Goal: Browse casually: Explore the website without a specific task or goal

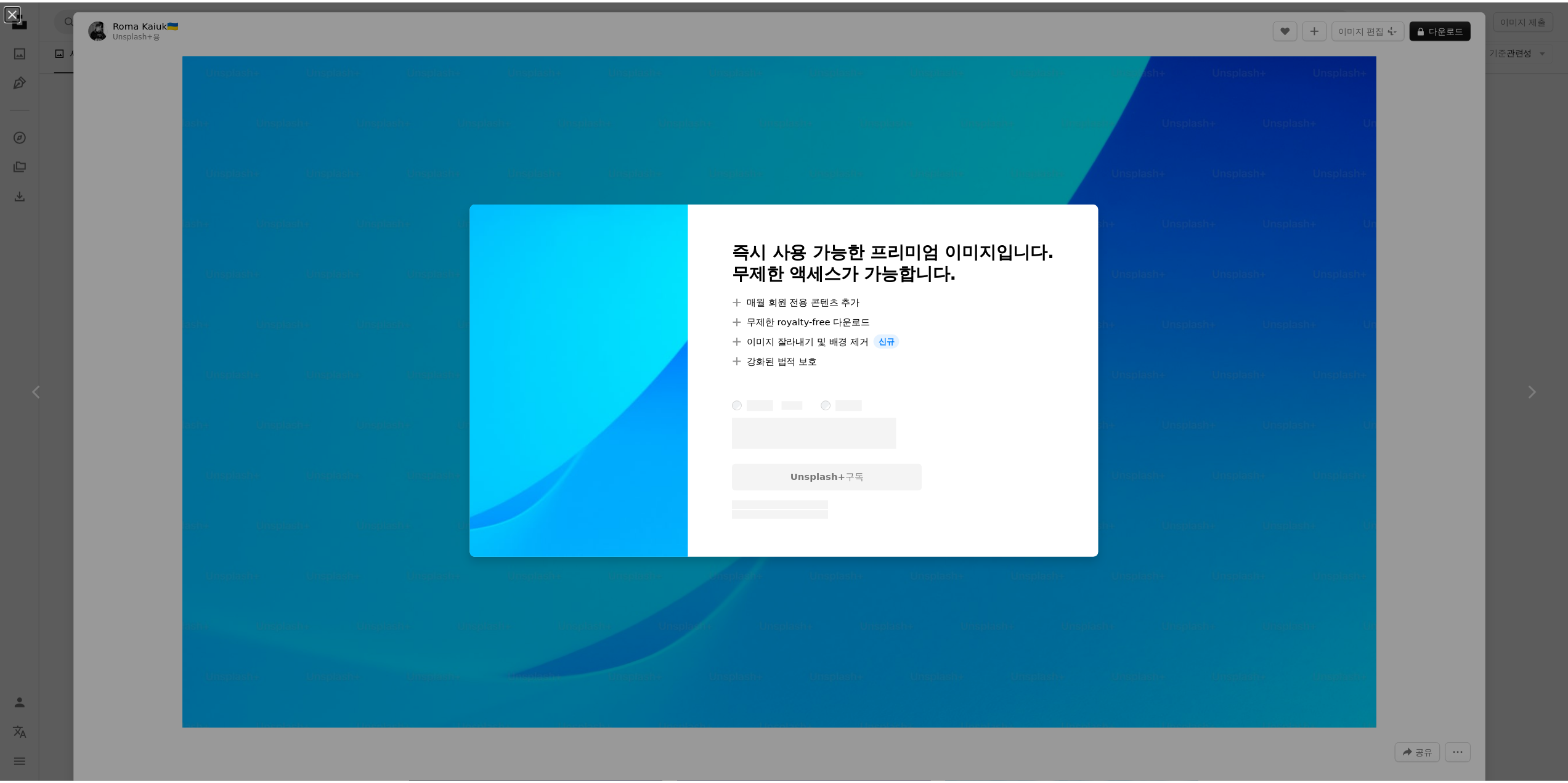
scroll to position [3489, 0]
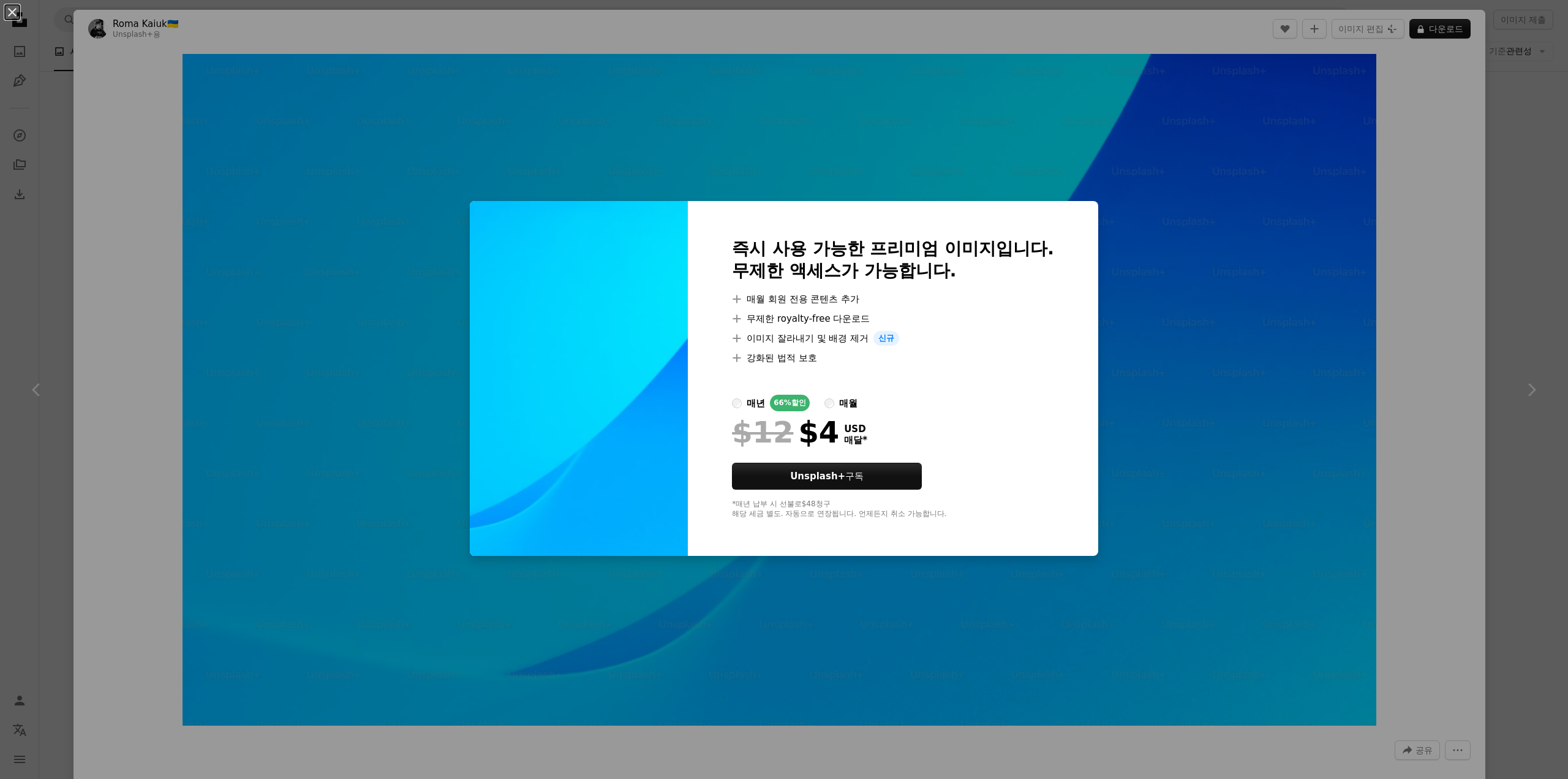
click at [1122, 217] on div "An X shape 즉시 사용 가능한 프리미엄 이미지입니다. 무제한 액세스가 가능합니다. A plus sign 매월 회원 전용 콘텐츠 추가 A…" at bounding box center [784, 389] width 1568 height 779
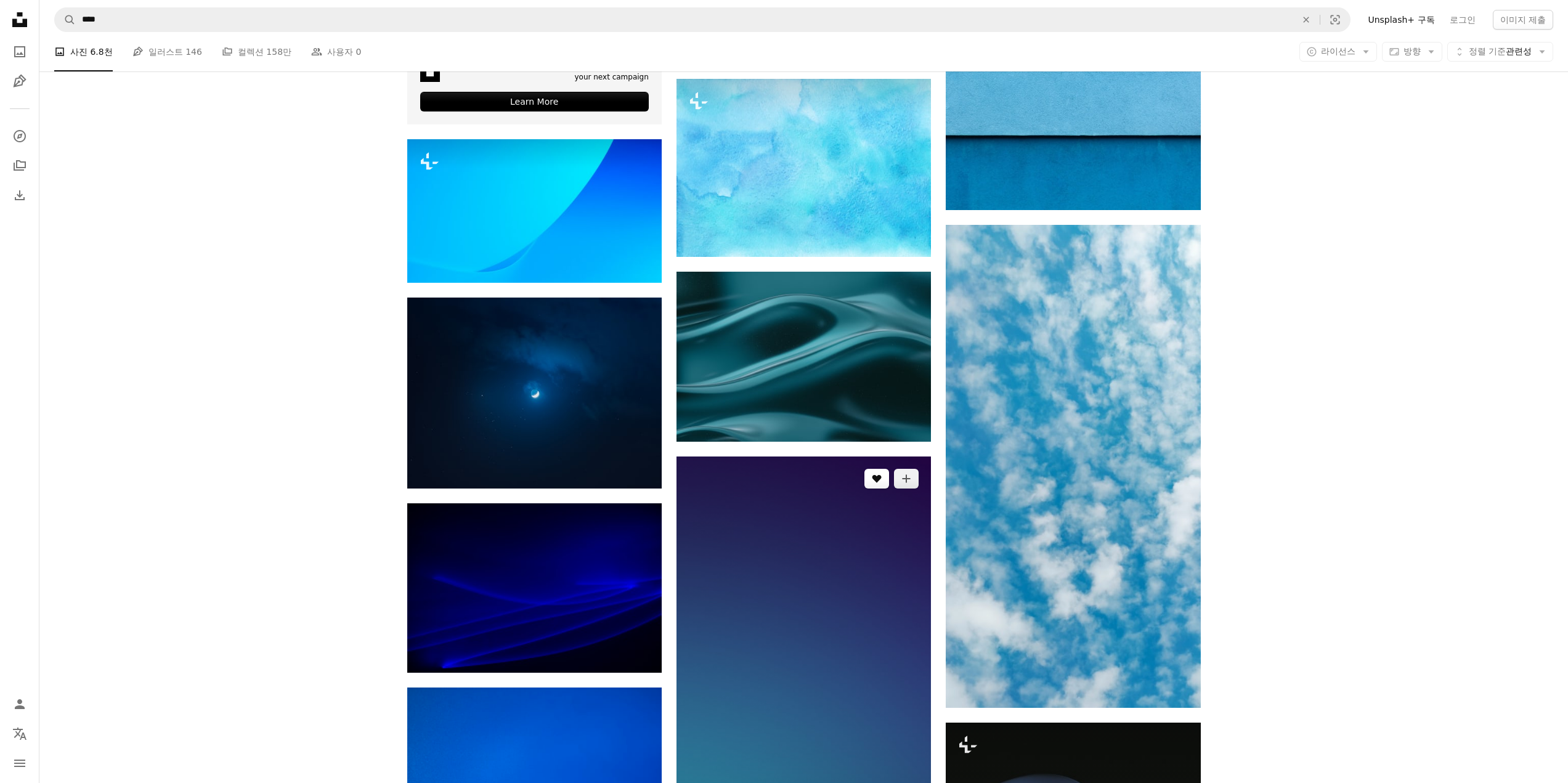
scroll to position [3982, 0]
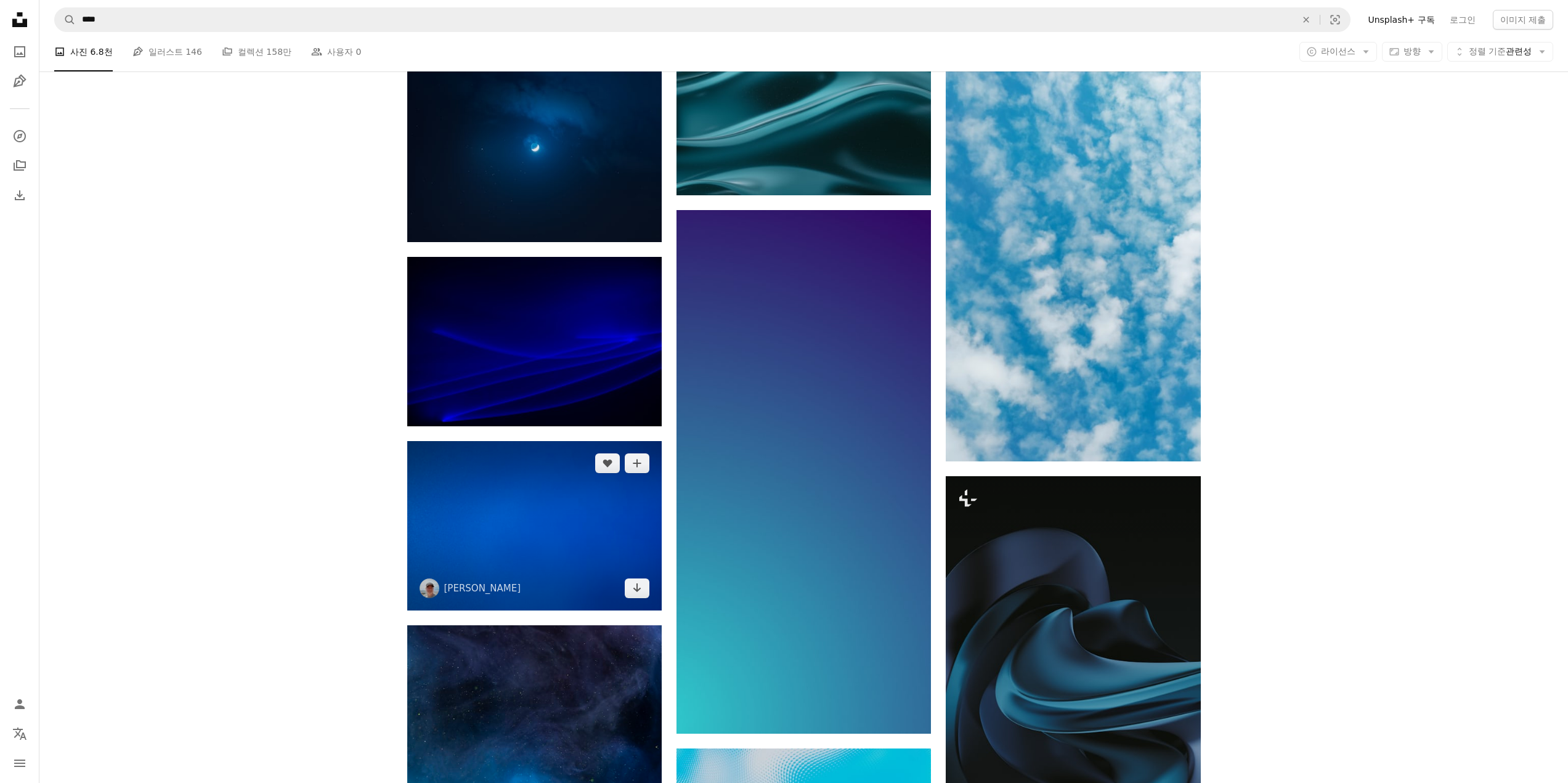
click at [529, 494] on img at bounding box center [534, 526] width 254 height 170
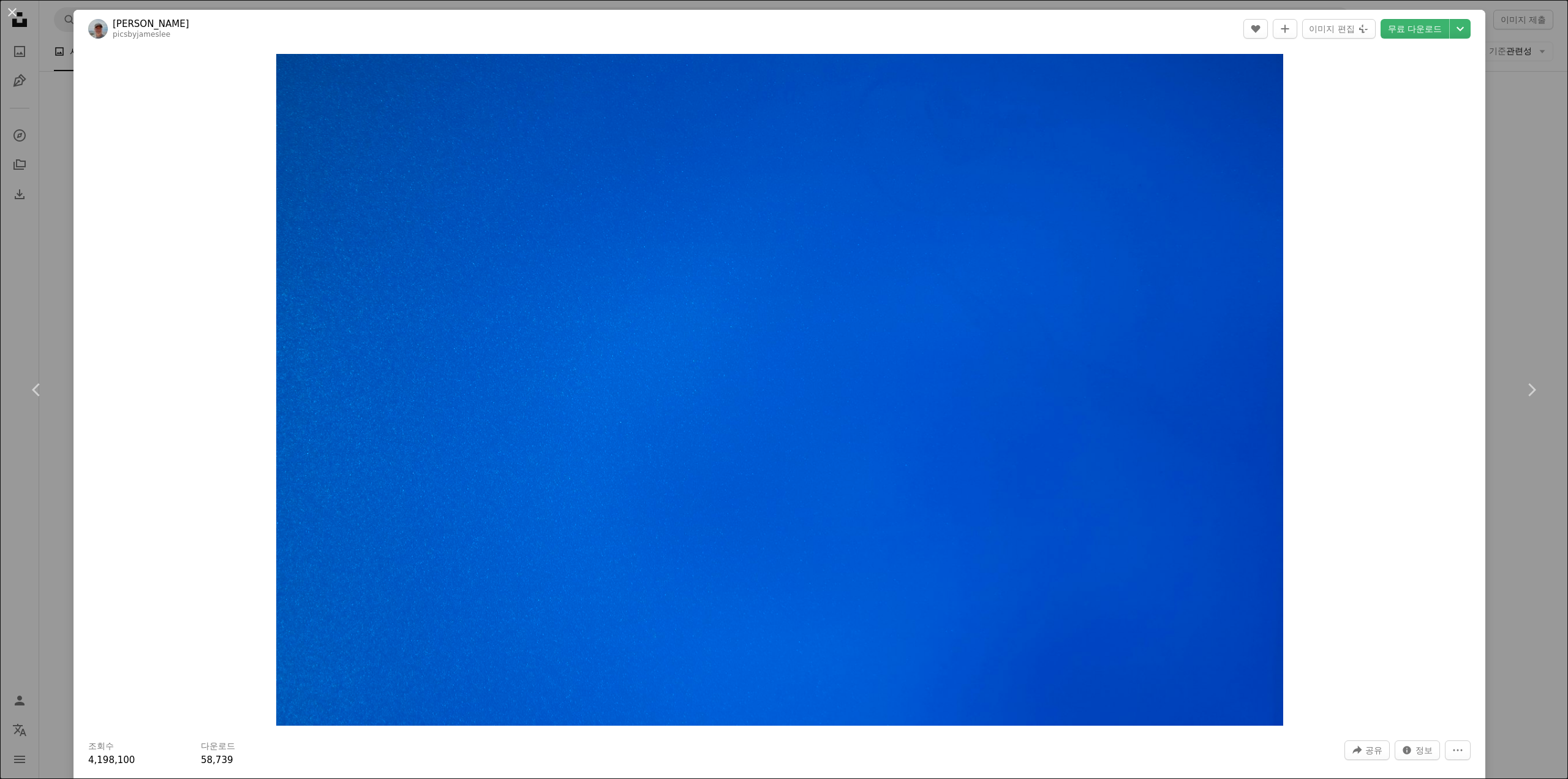
click at [11, 6] on button "An X shape" at bounding box center [12, 12] width 15 height 15
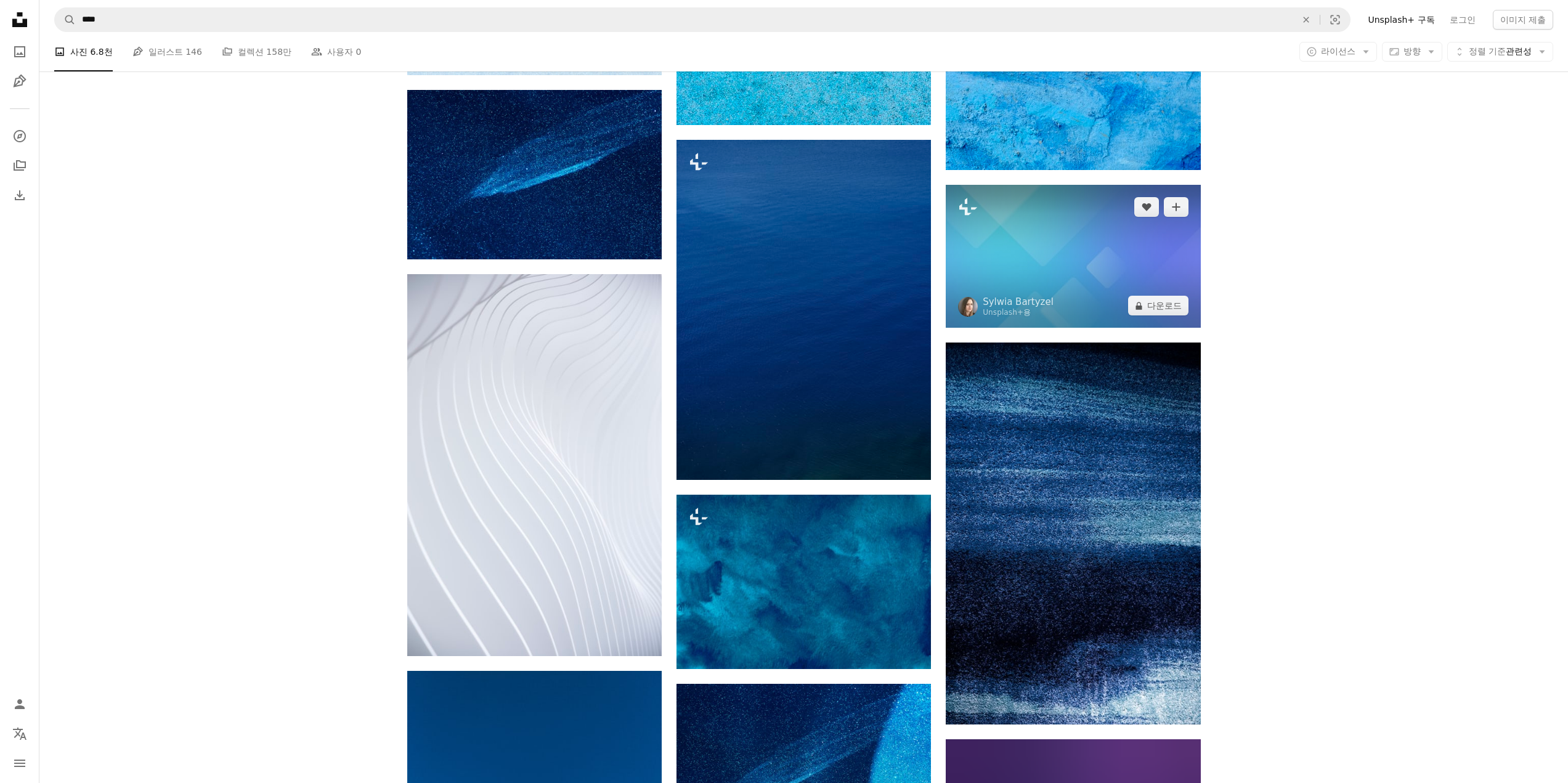
scroll to position [11374, 0]
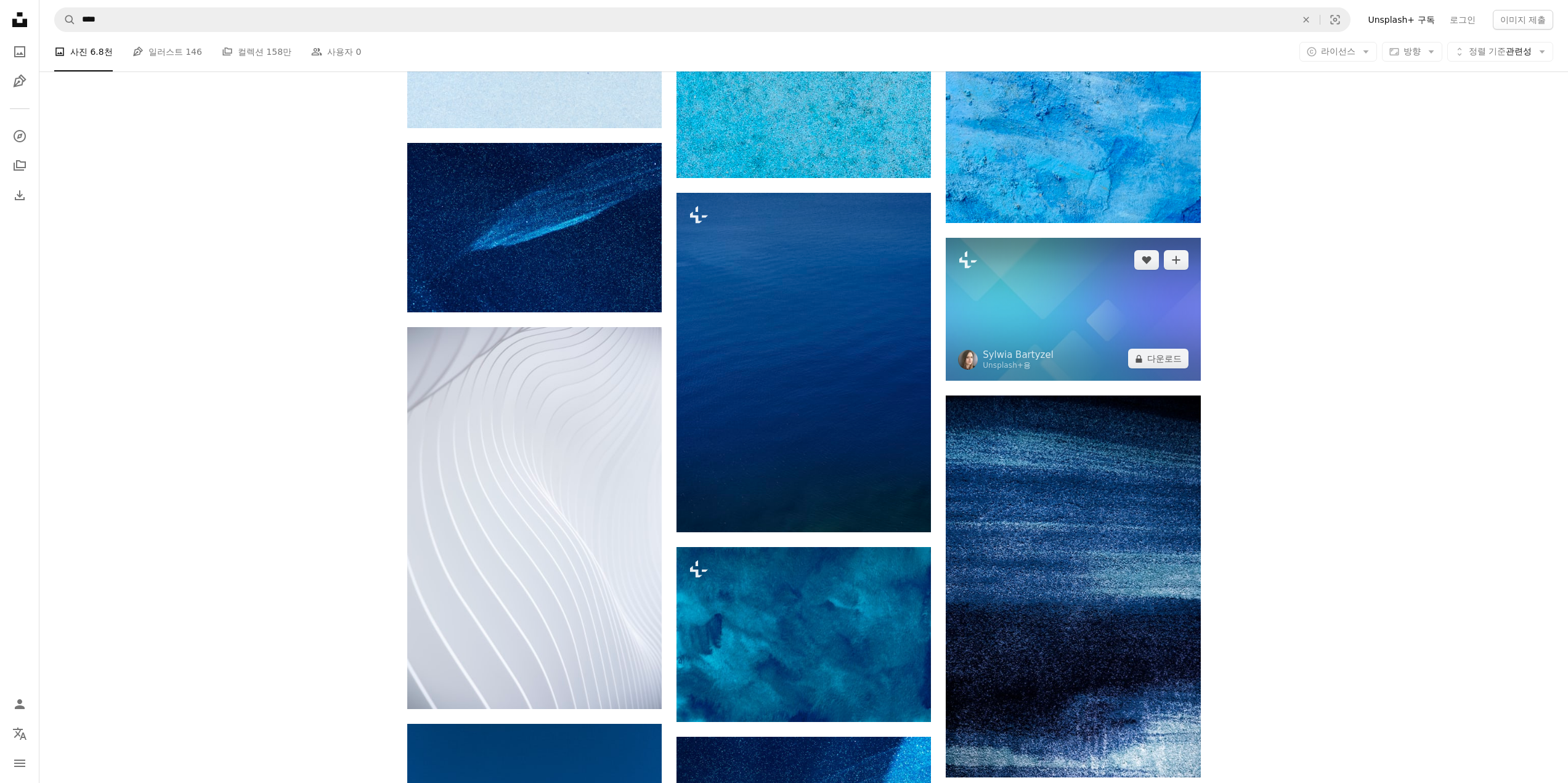
click at [1023, 305] on img at bounding box center [1072, 309] width 254 height 143
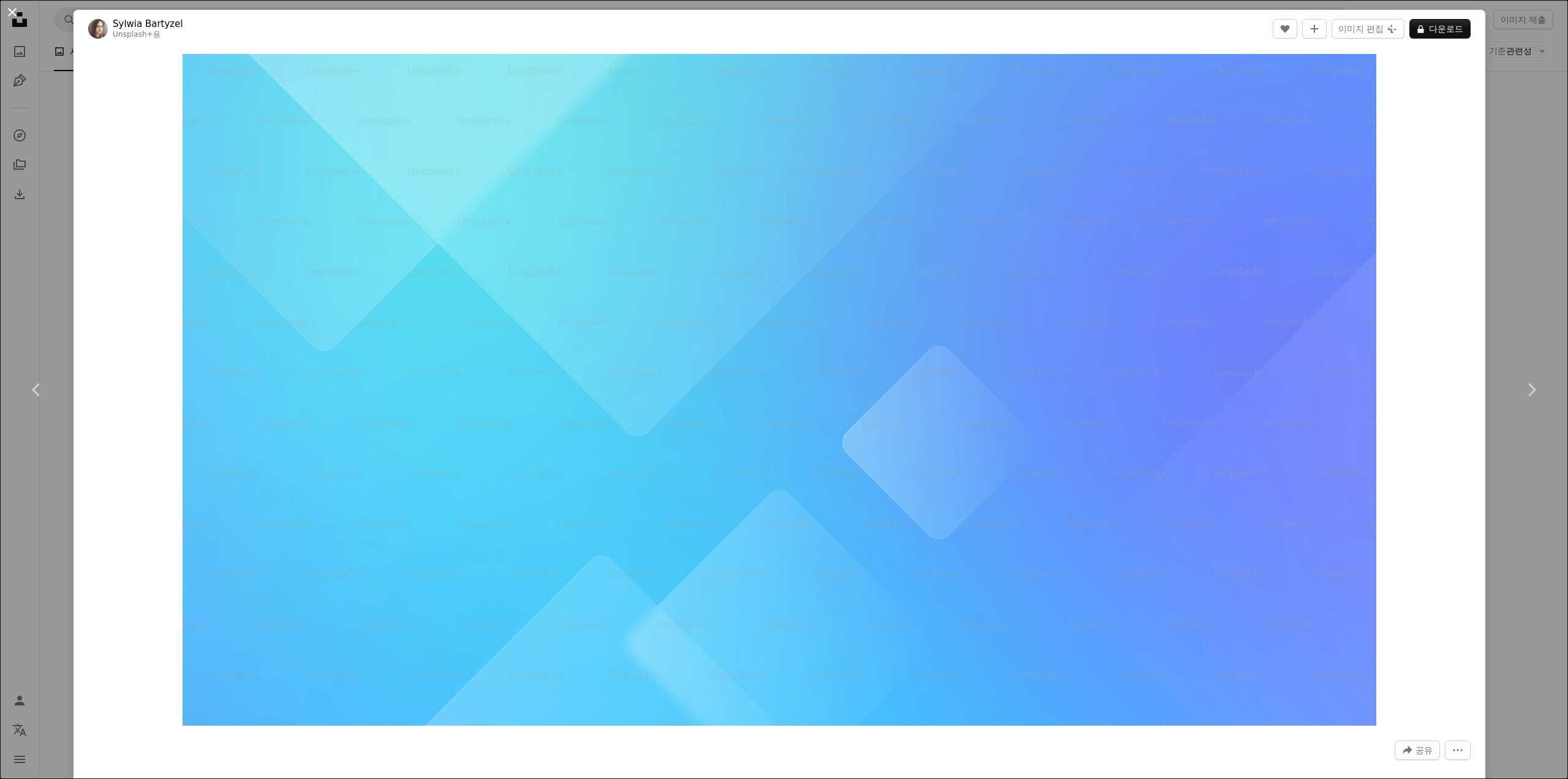
click at [13, 9] on button "An X shape" at bounding box center [12, 12] width 15 height 15
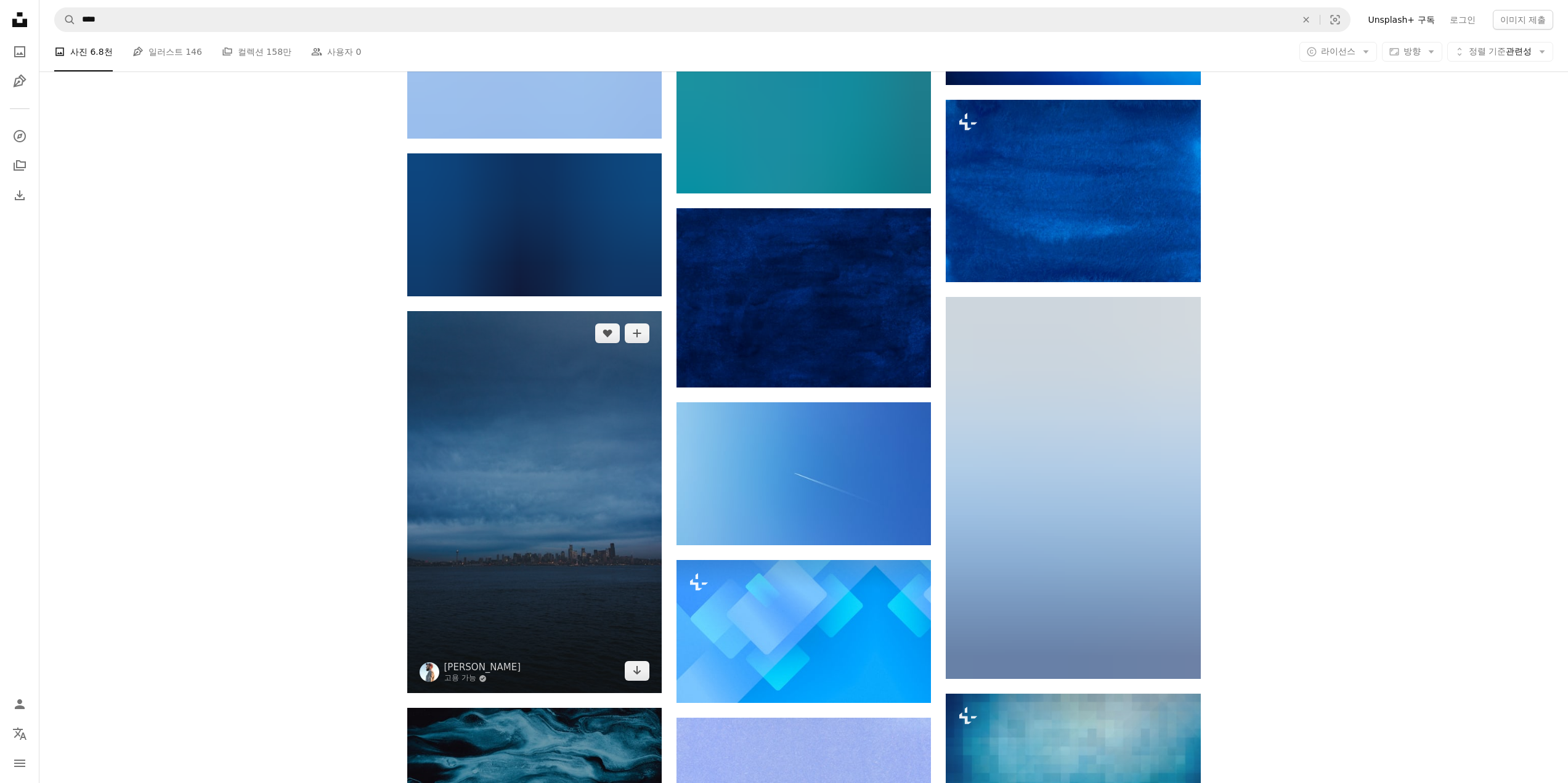
scroll to position [15810, 0]
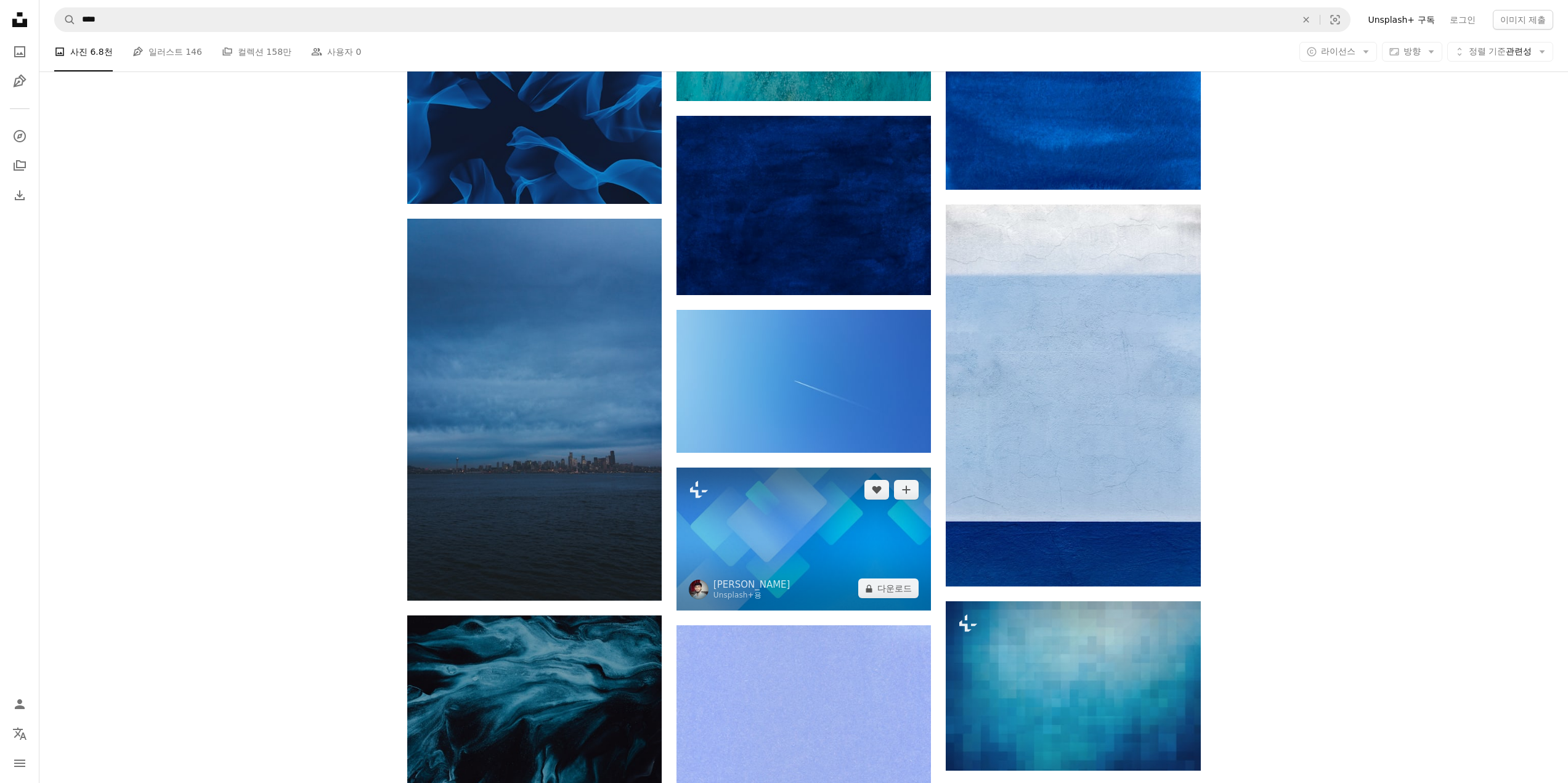
click at [800, 553] on img at bounding box center [804, 538] width 254 height 143
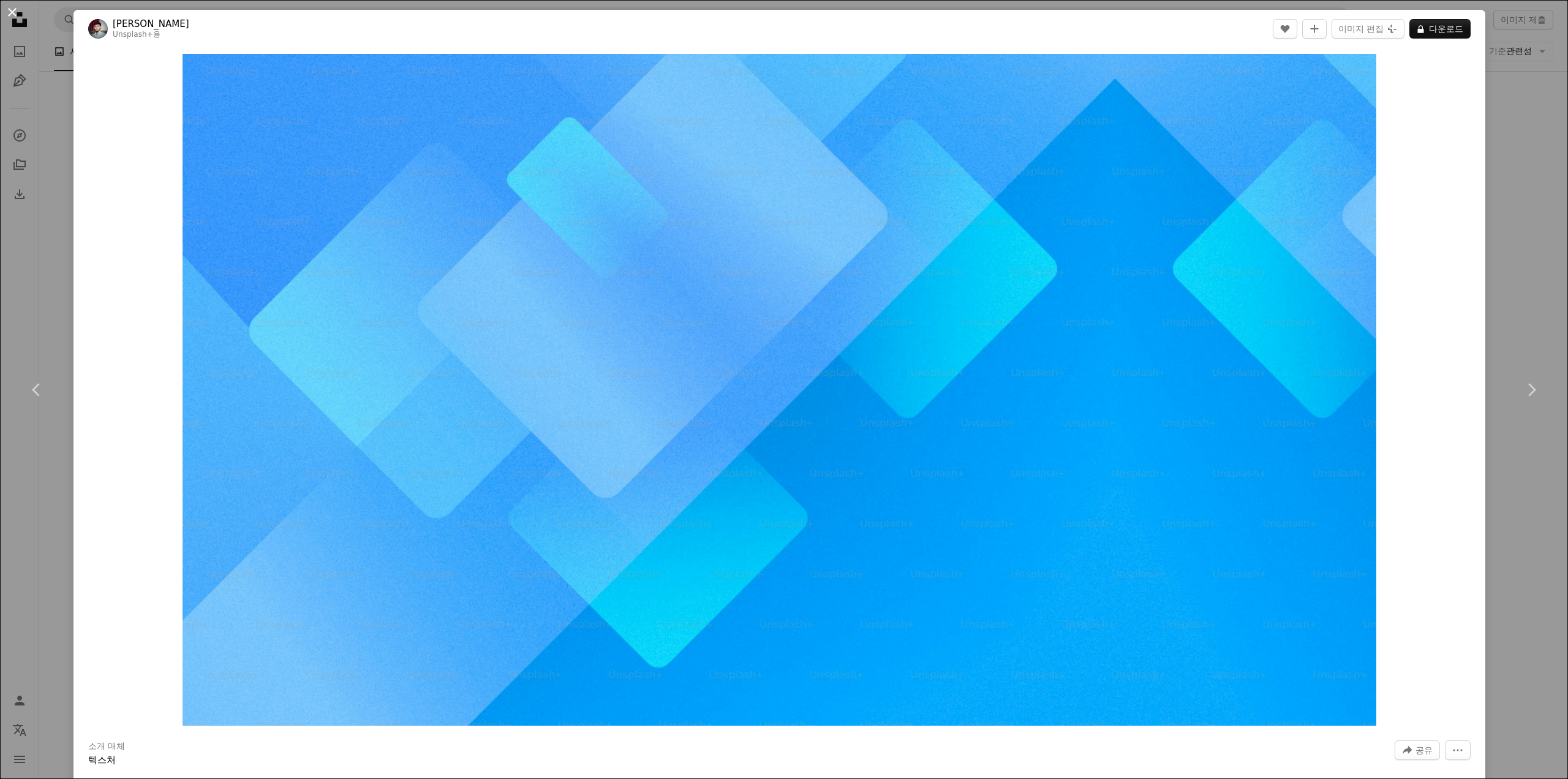
click at [13, 7] on button "An X shape" at bounding box center [12, 12] width 15 height 15
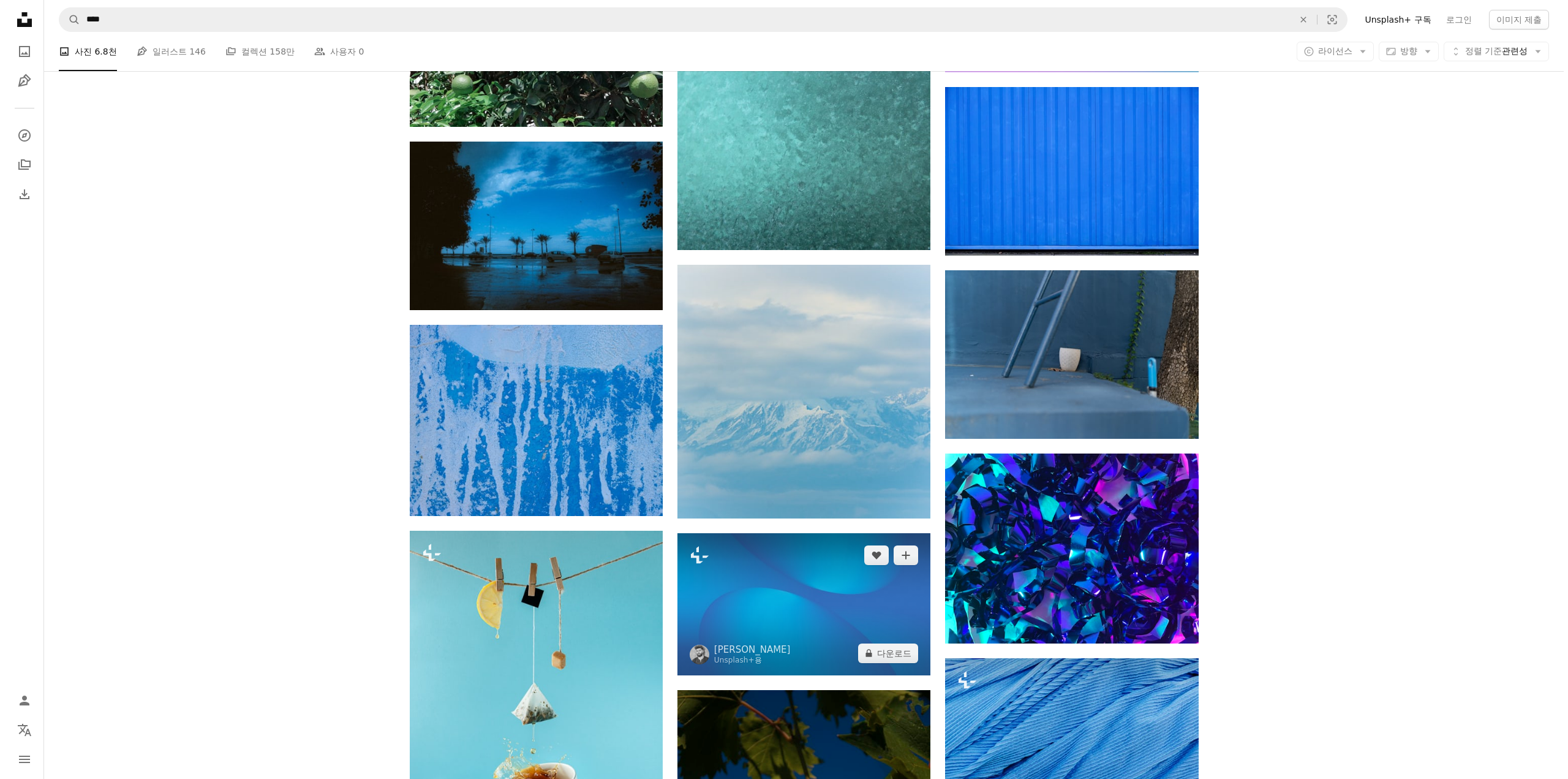
scroll to position [40185, 0]
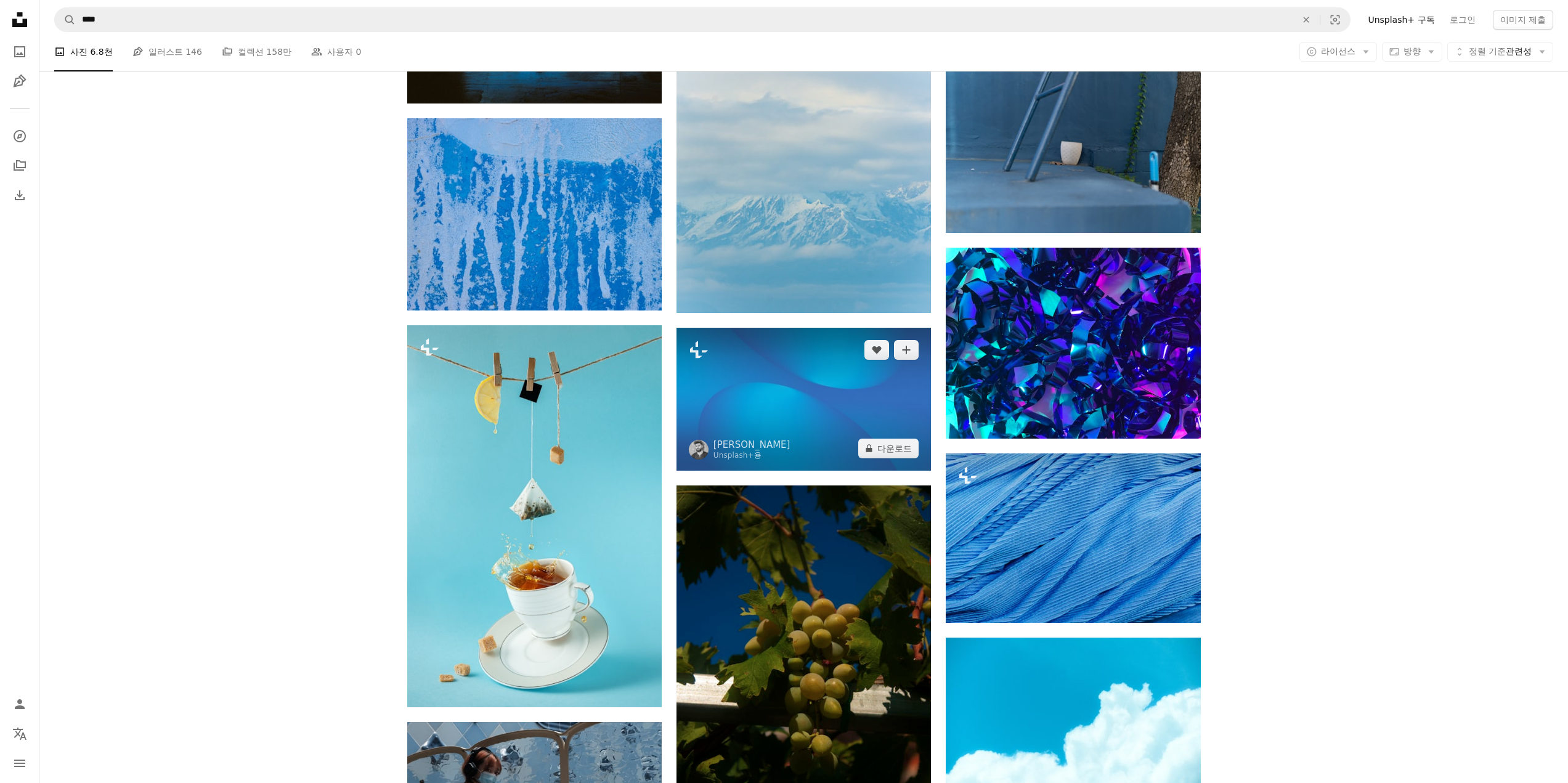
click at [822, 427] on img at bounding box center [804, 399] width 254 height 143
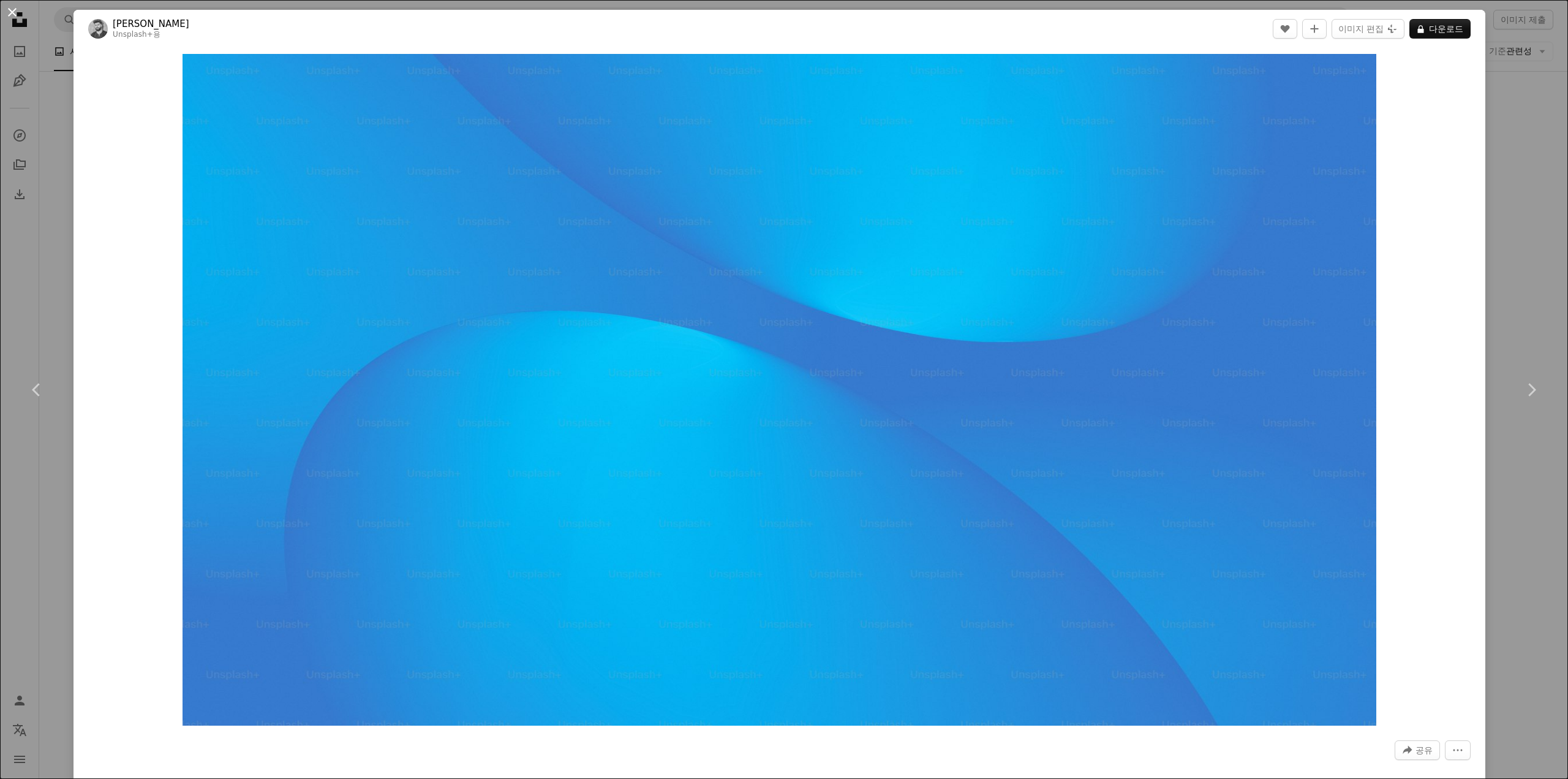
click at [15, 14] on button "An X shape" at bounding box center [12, 12] width 15 height 15
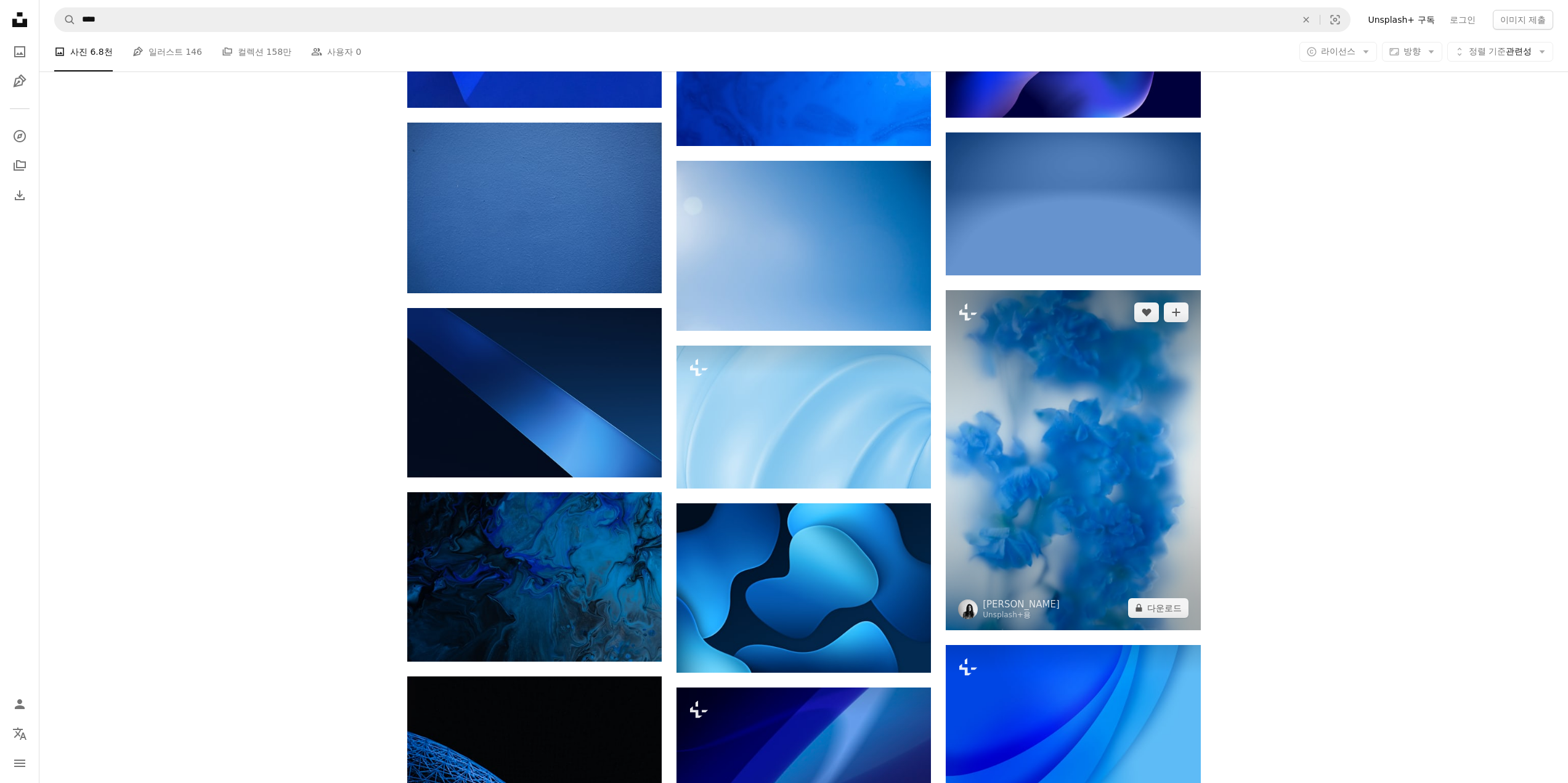
scroll to position [7393, 0]
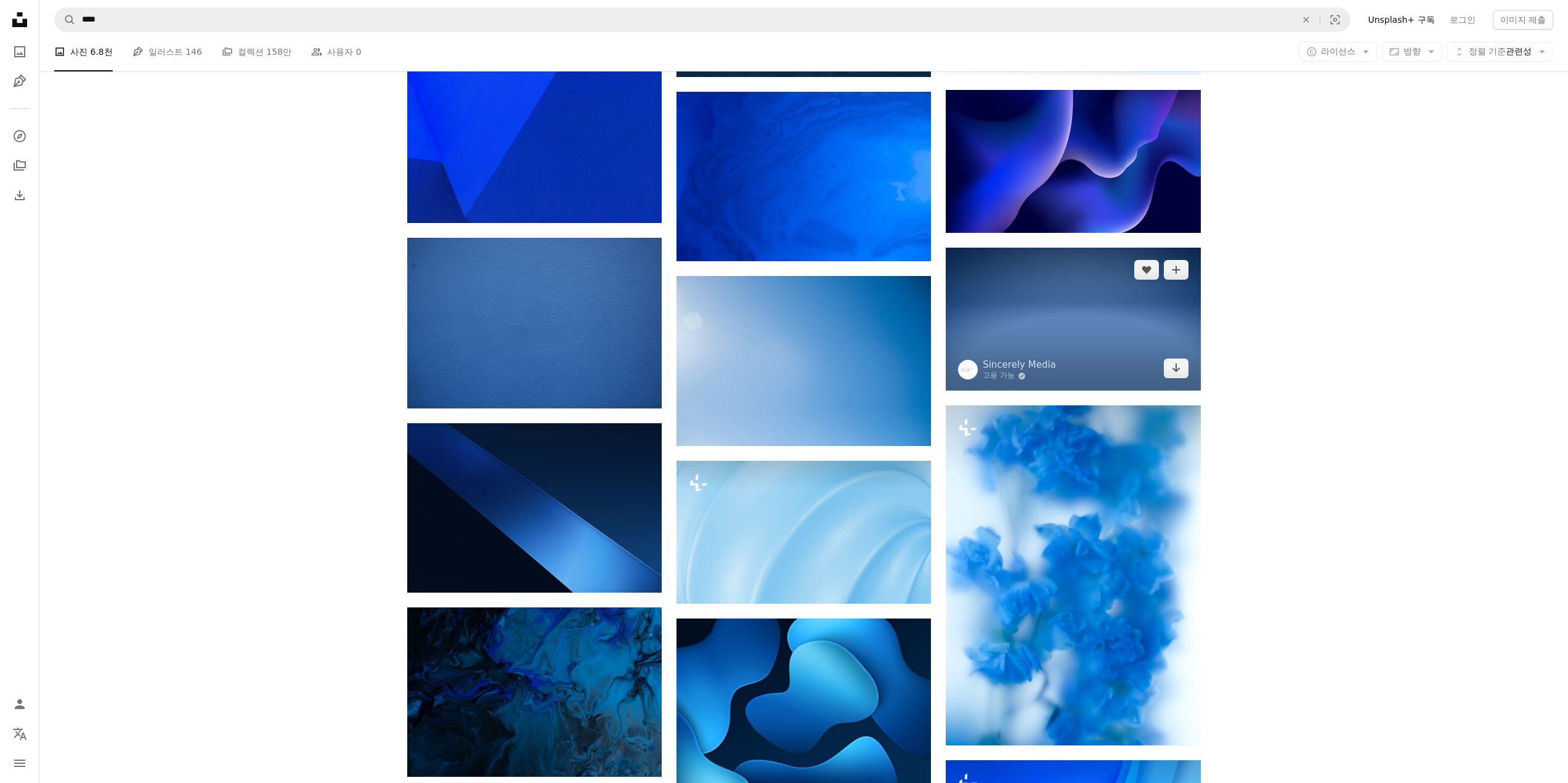
click at [1053, 356] on img at bounding box center [1072, 319] width 254 height 143
click at [1042, 337] on img at bounding box center [1072, 319] width 254 height 143
click at [1088, 340] on img at bounding box center [1072, 319] width 254 height 143
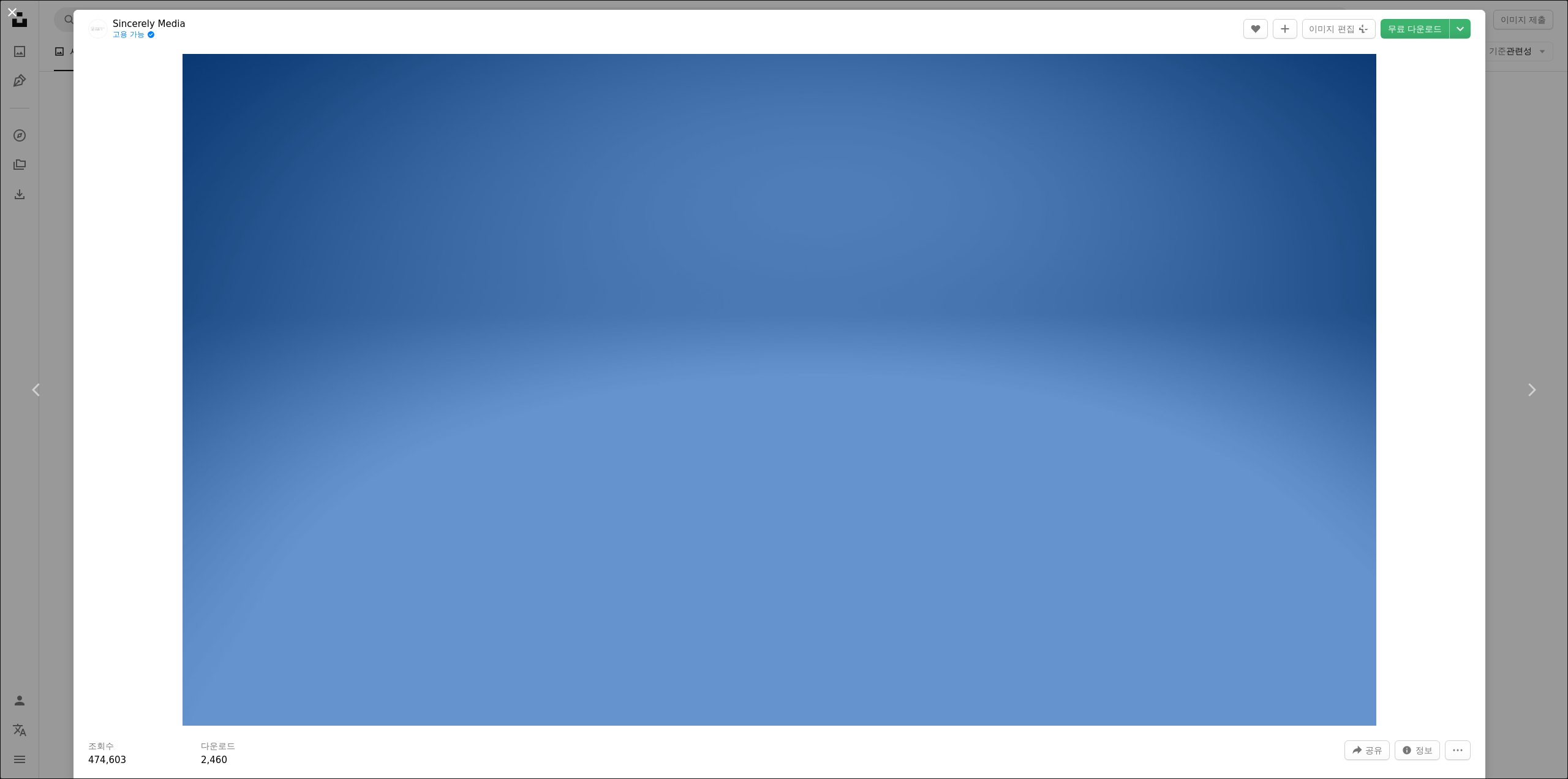
click at [12, 9] on button "An X shape" at bounding box center [12, 12] width 15 height 15
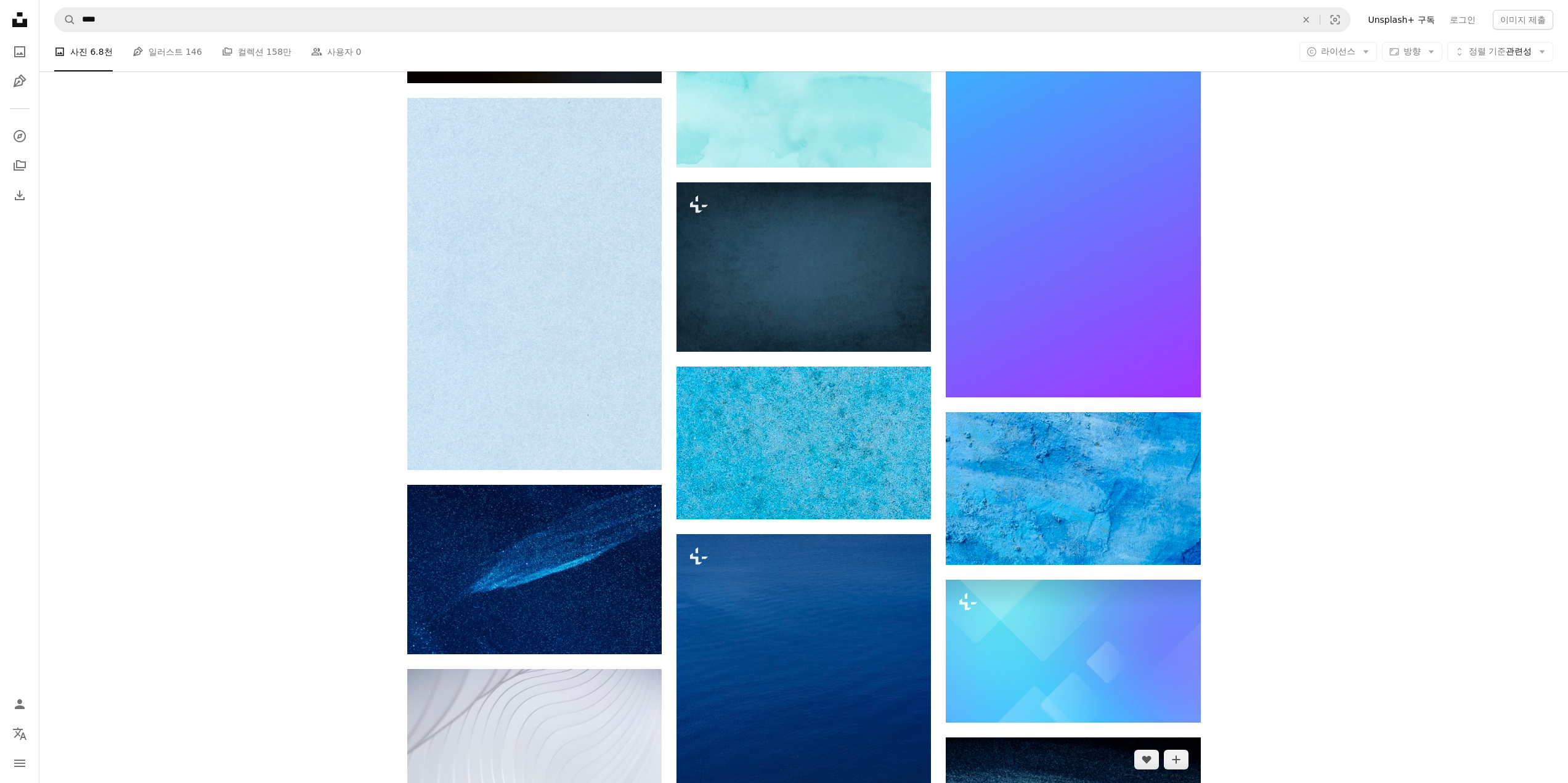
scroll to position [11212, 0]
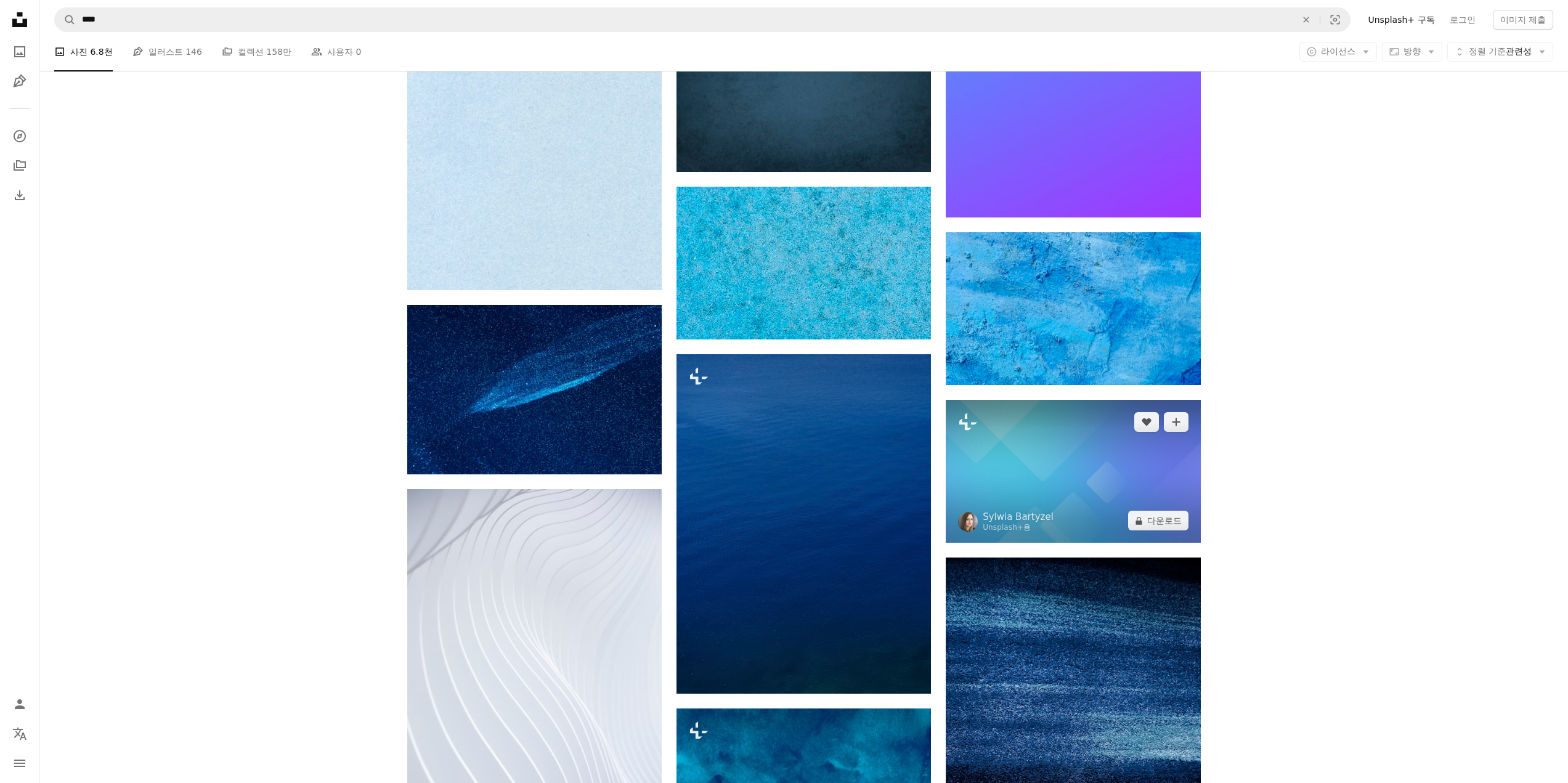
click at [1061, 502] on img at bounding box center [1072, 471] width 254 height 143
click at [1091, 456] on img at bounding box center [1072, 471] width 254 height 143
click at [1068, 474] on img at bounding box center [1072, 471] width 254 height 143
click at [1115, 465] on img at bounding box center [1072, 471] width 254 height 143
click at [1055, 430] on img at bounding box center [1072, 471] width 254 height 143
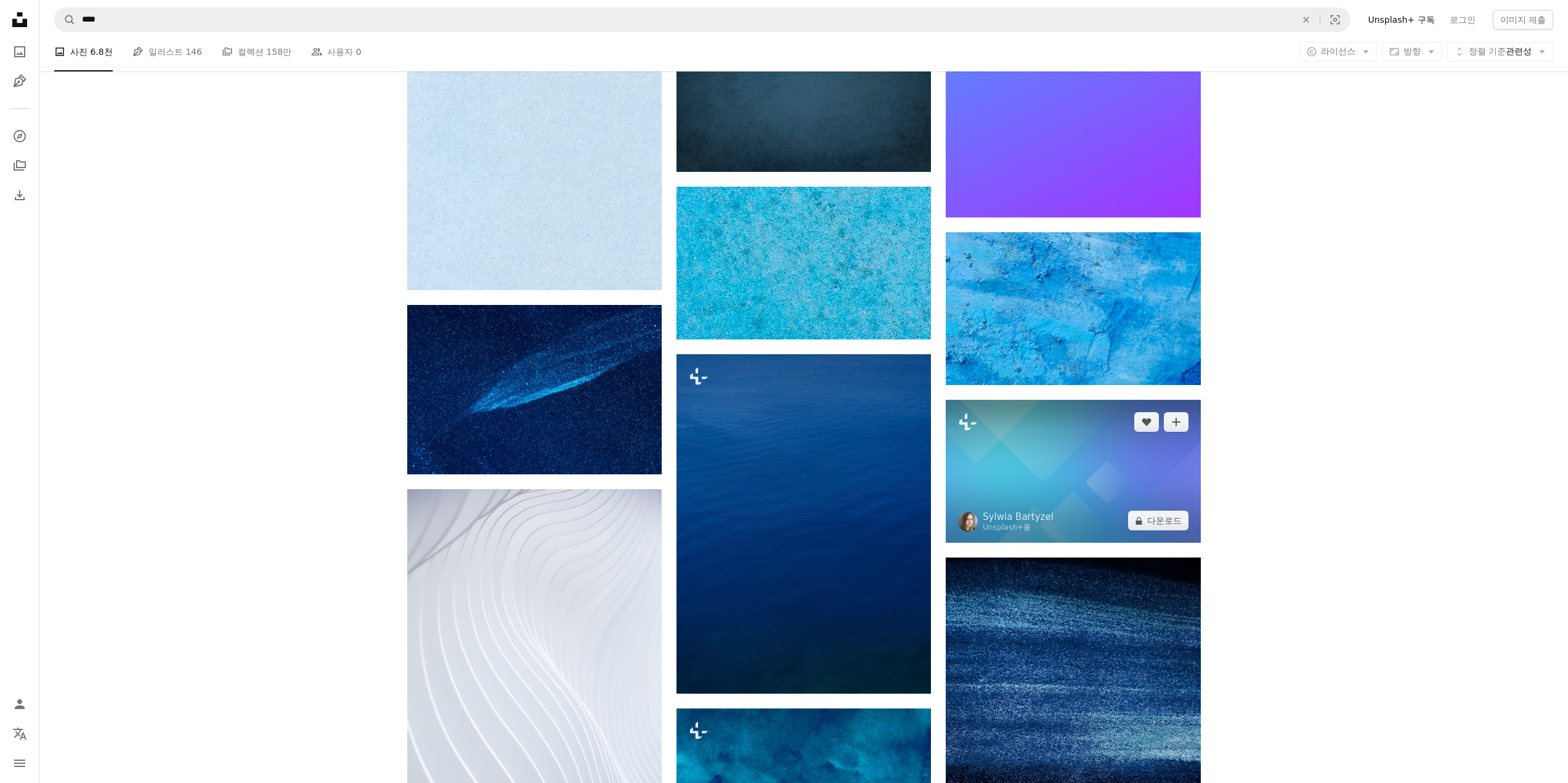
click at [946, 428] on img at bounding box center [1072, 471] width 254 height 143
click at [990, 432] on img at bounding box center [1072, 471] width 254 height 143
click at [989, 434] on img at bounding box center [1072, 471] width 254 height 143
click at [988, 434] on img at bounding box center [1072, 471] width 254 height 143
click at [1031, 477] on img at bounding box center [1072, 471] width 254 height 143
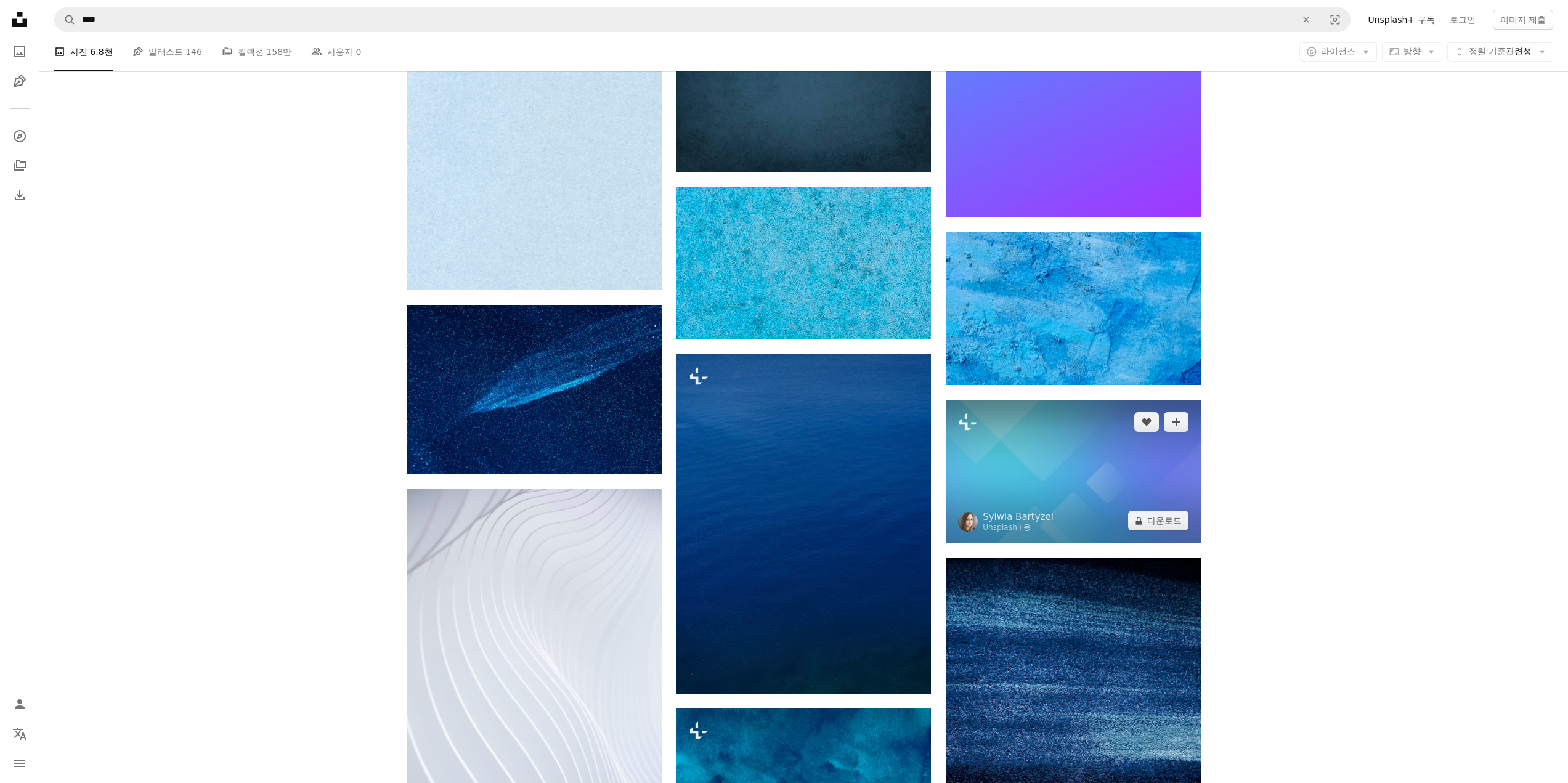
click at [1031, 477] on img at bounding box center [1072, 471] width 254 height 143
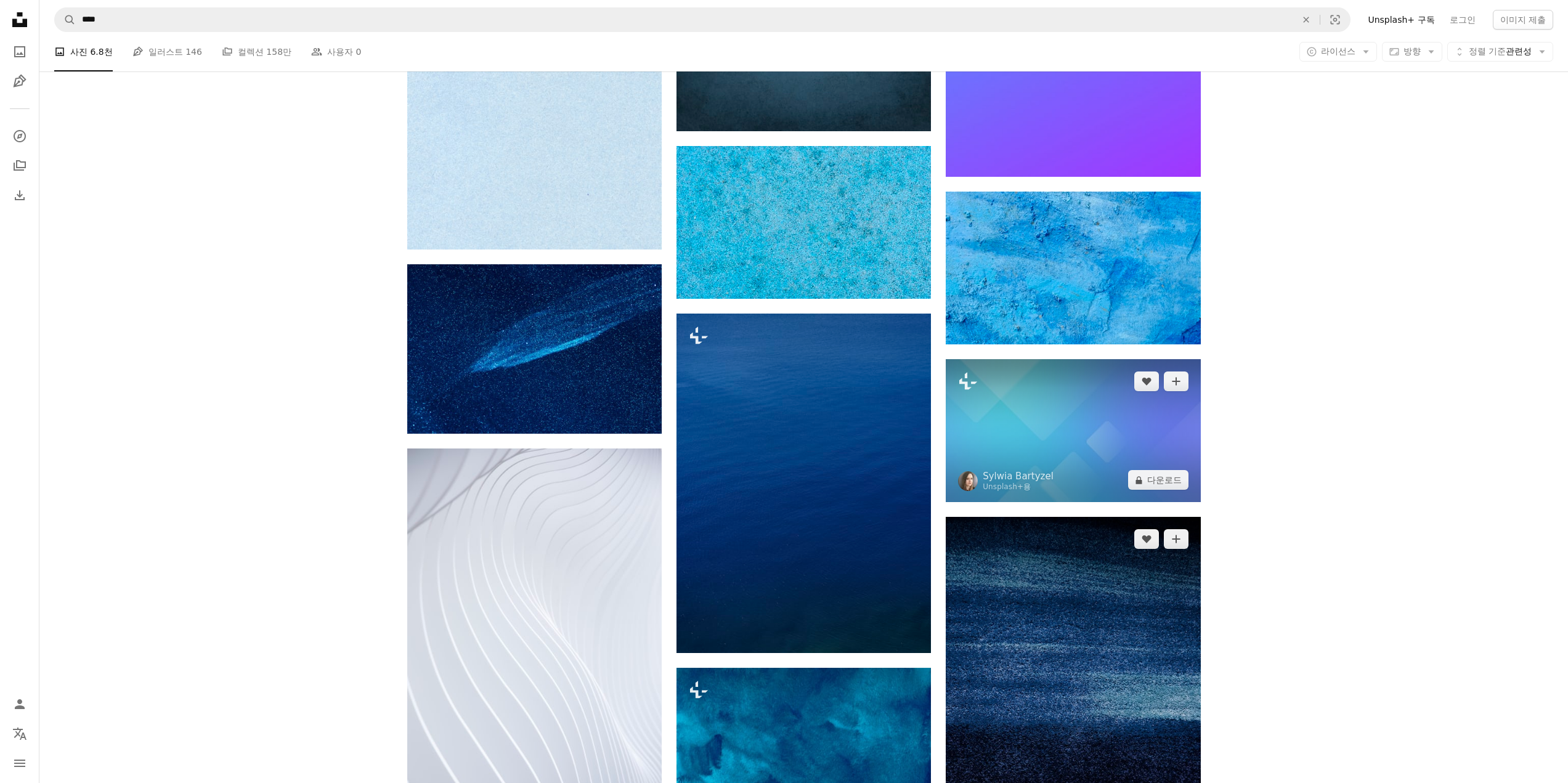
scroll to position [11274, 0]
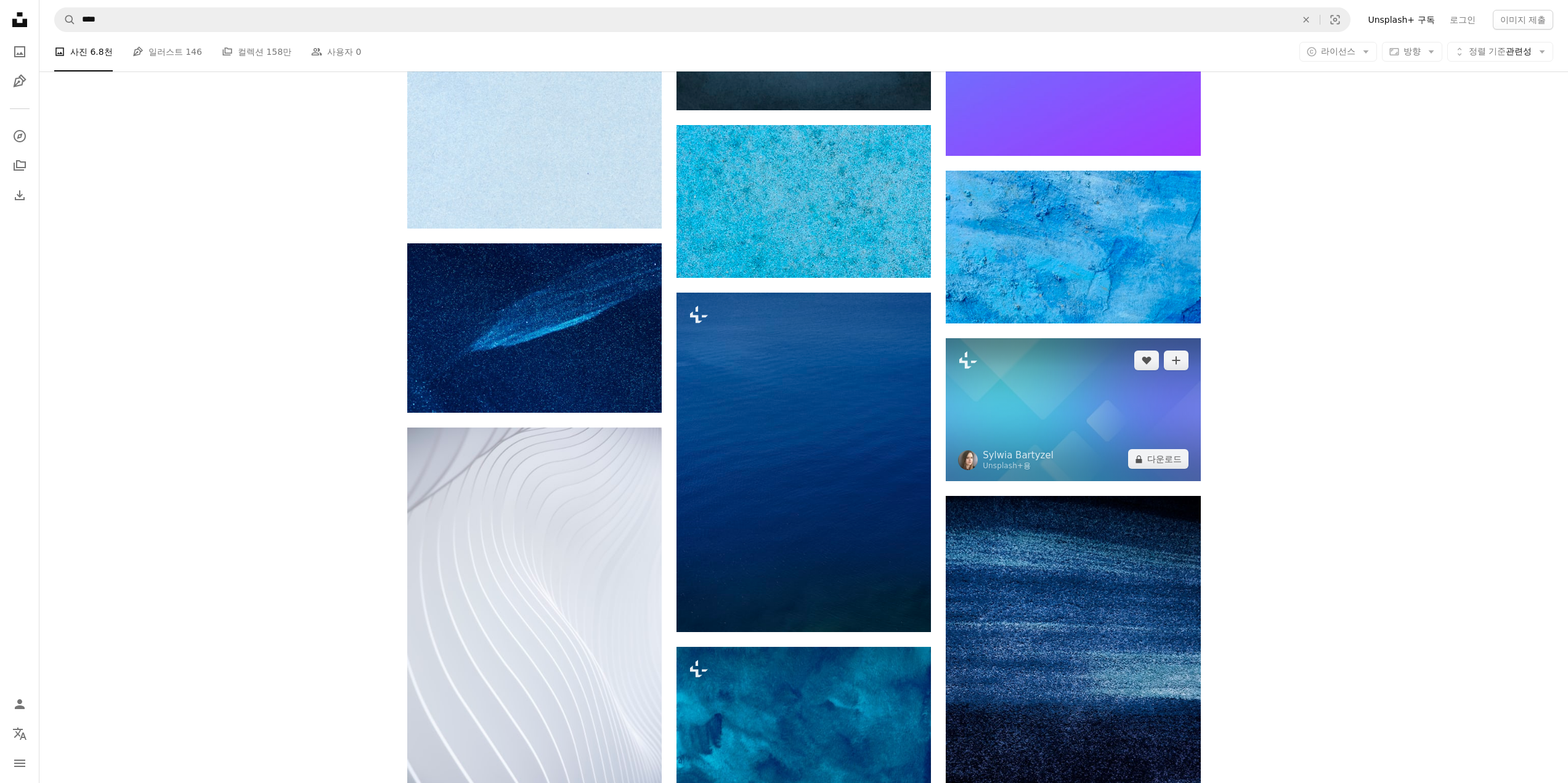
click at [1059, 445] on img at bounding box center [1072, 409] width 254 height 143
click at [1058, 446] on img at bounding box center [1072, 409] width 254 height 143
click at [1057, 446] on img at bounding box center [1072, 409] width 254 height 143
click at [1056, 446] on img at bounding box center [1072, 409] width 254 height 143
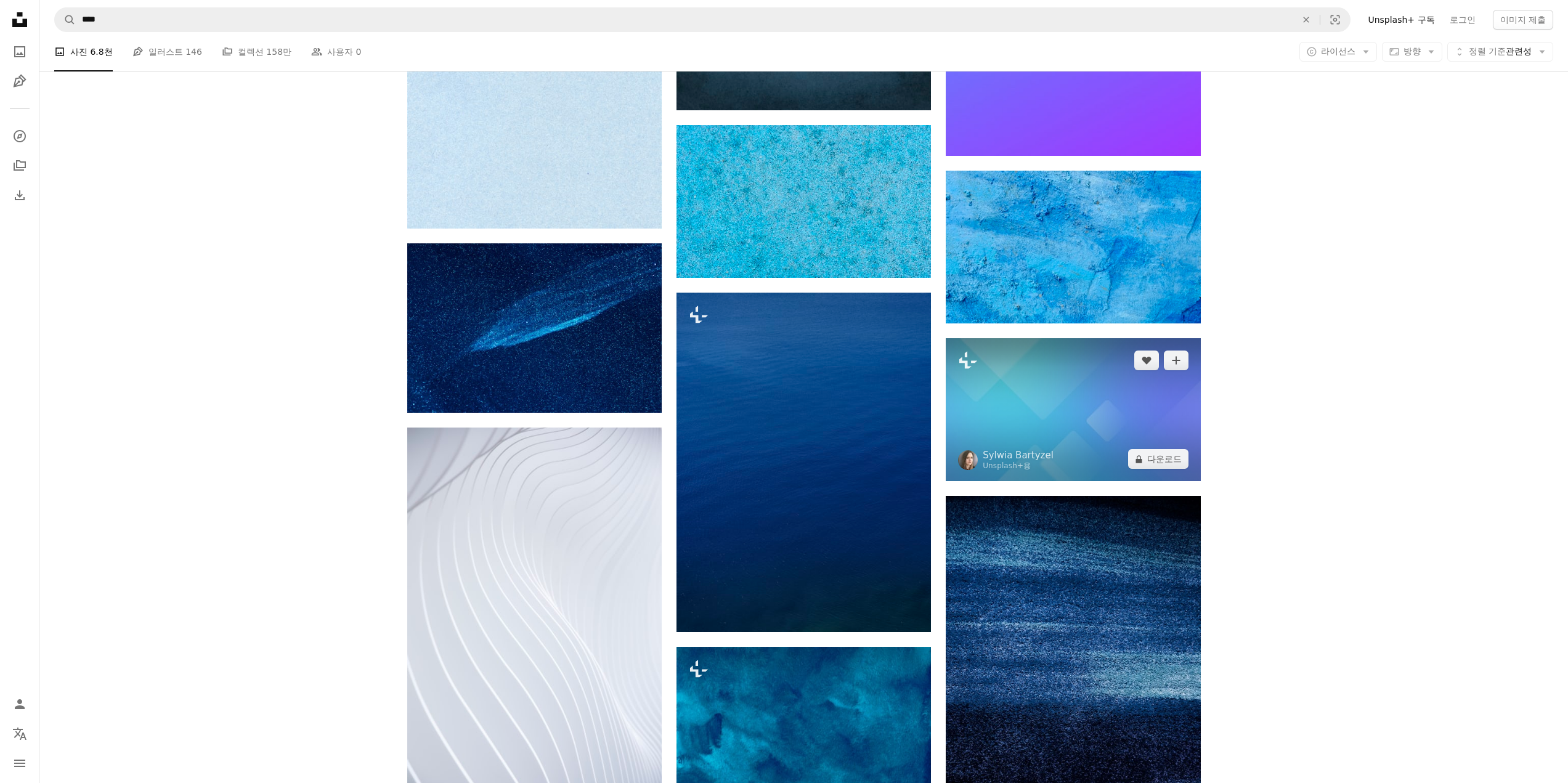
click at [1053, 446] on img at bounding box center [1072, 409] width 254 height 143
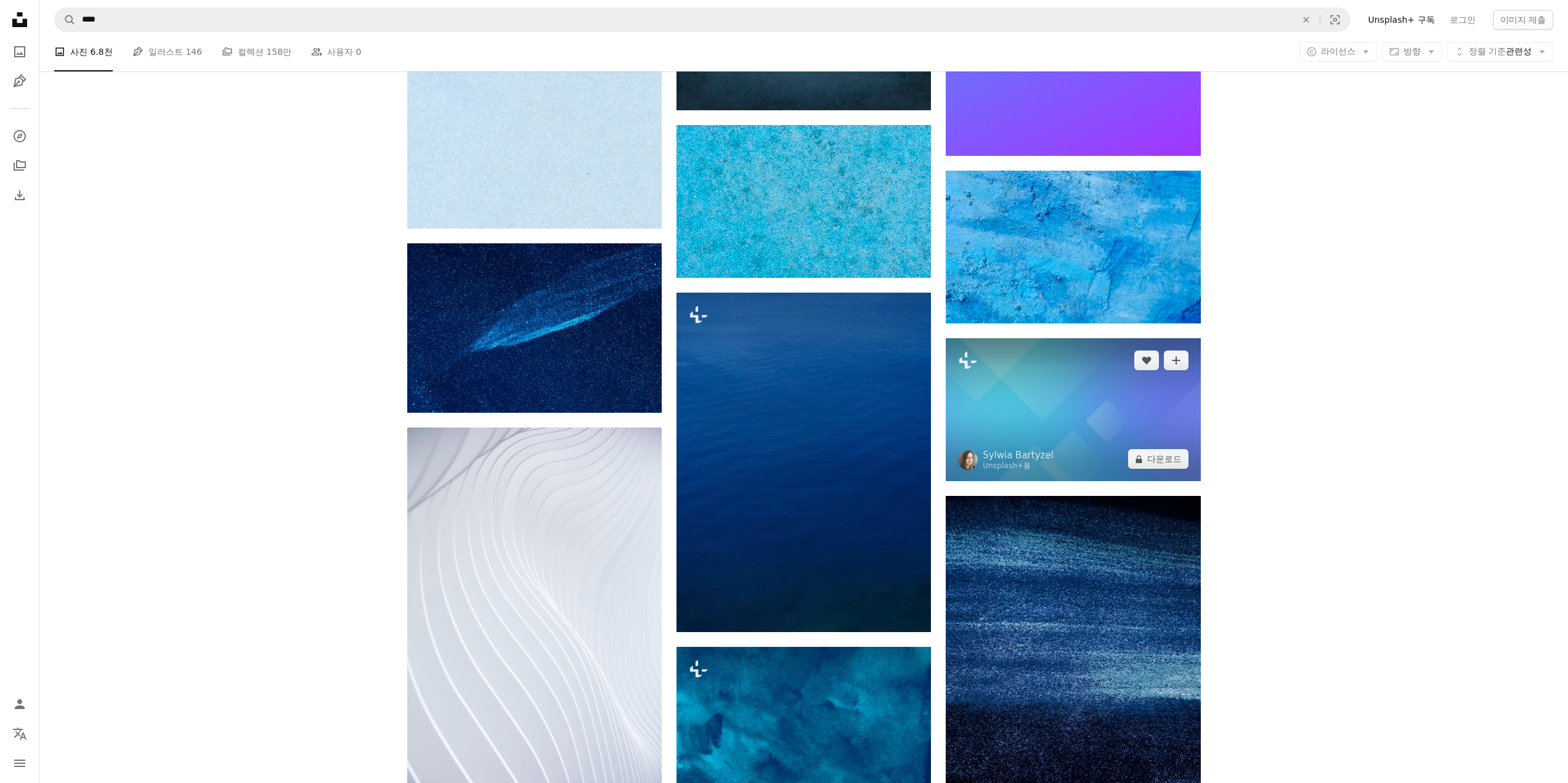
click at [1089, 426] on img at bounding box center [1072, 409] width 254 height 143
click at [1088, 426] on img at bounding box center [1072, 409] width 254 height 143
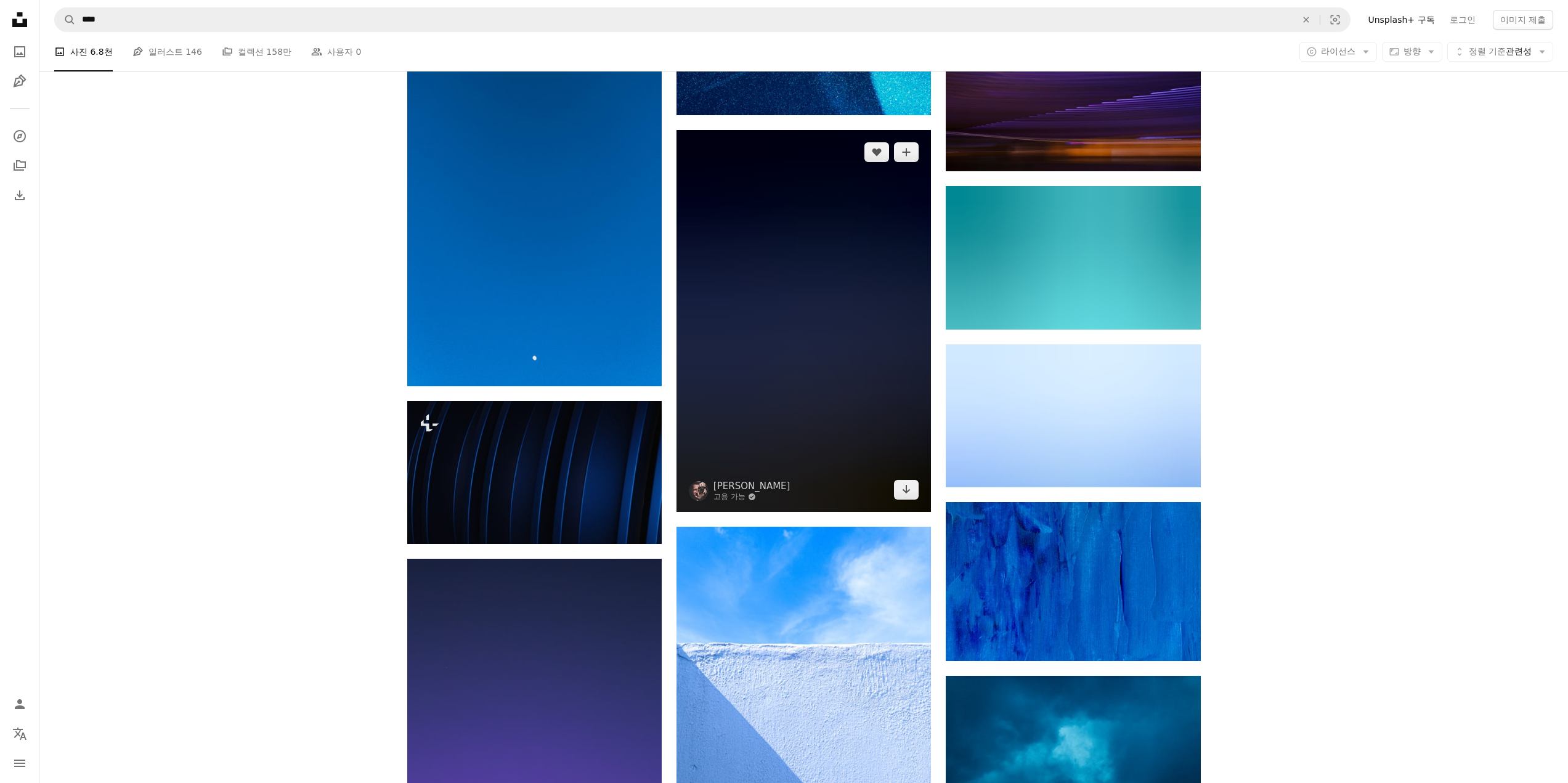
scroll to position [12075, 0]
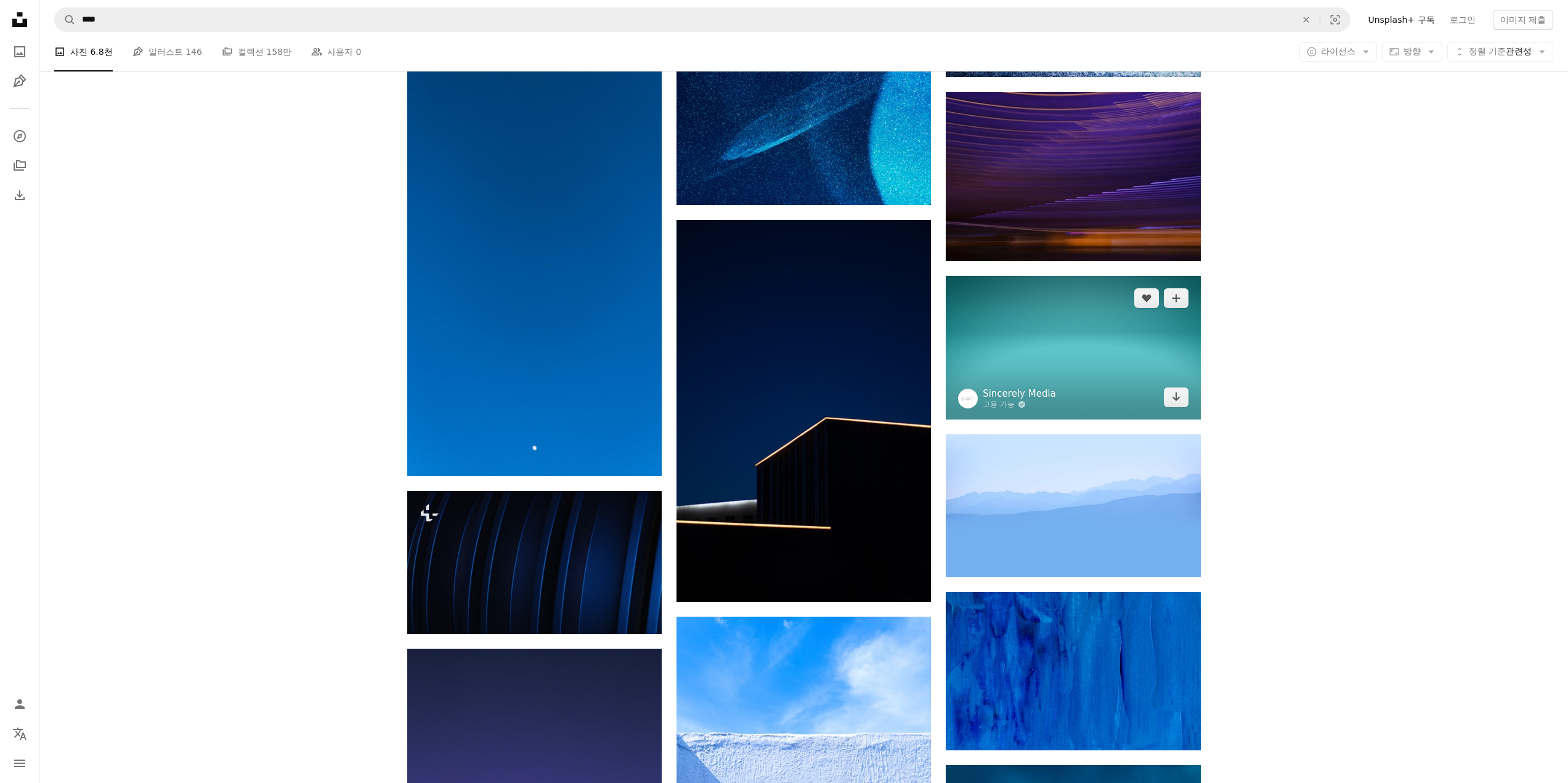
click at [1031, 395] on link "Sincerely Media" at bounding box center [1019, 393] width 74 height 12
